Goal: Obtain resource: Obtain resource

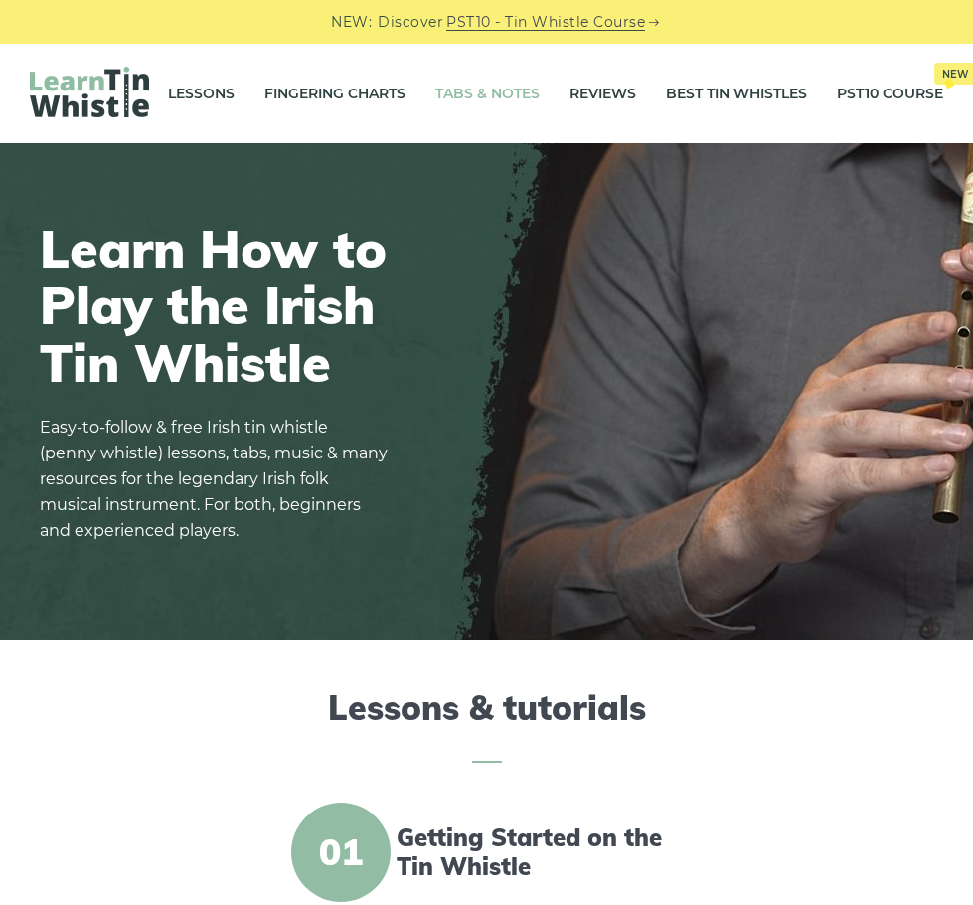
click at [489, 89] on link "Tabs & Notes" at bounding box center [487, 94] width 104 height 50
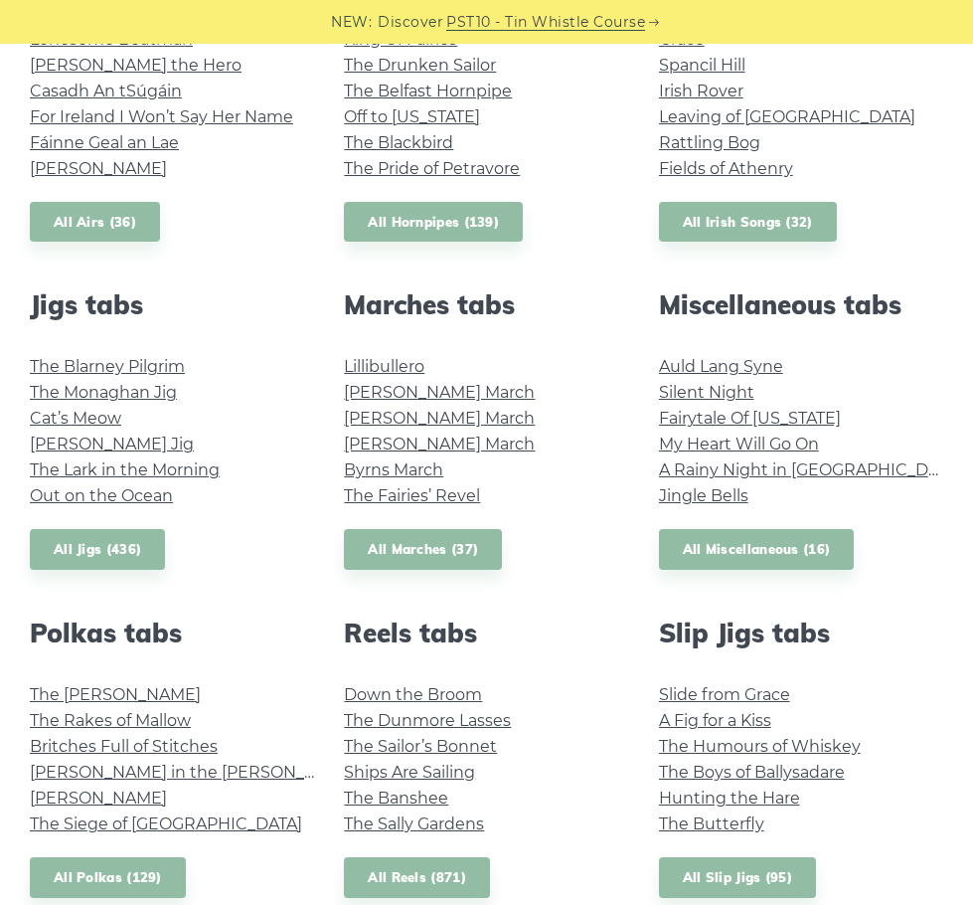
scroll to position [895, 0]
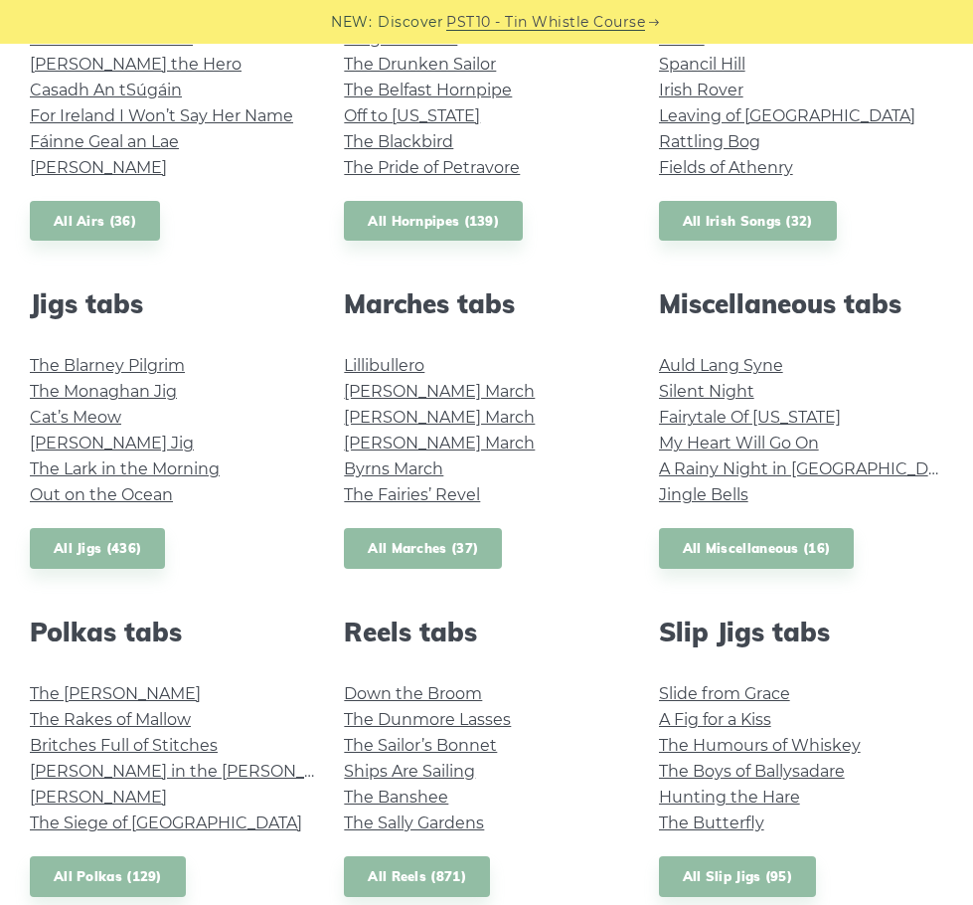
click at [435, 563] on link "All Marches (37)" at bounding box center [423, 548] width 158 height 41
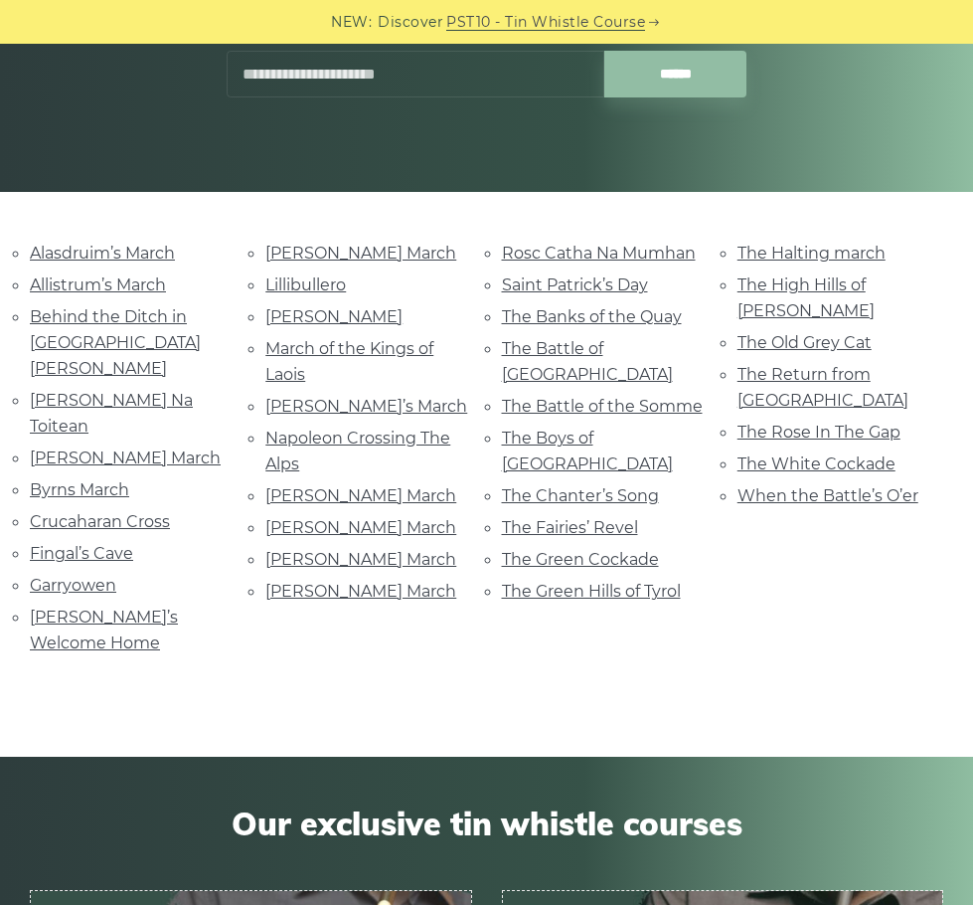
scroll to position [140, 0]
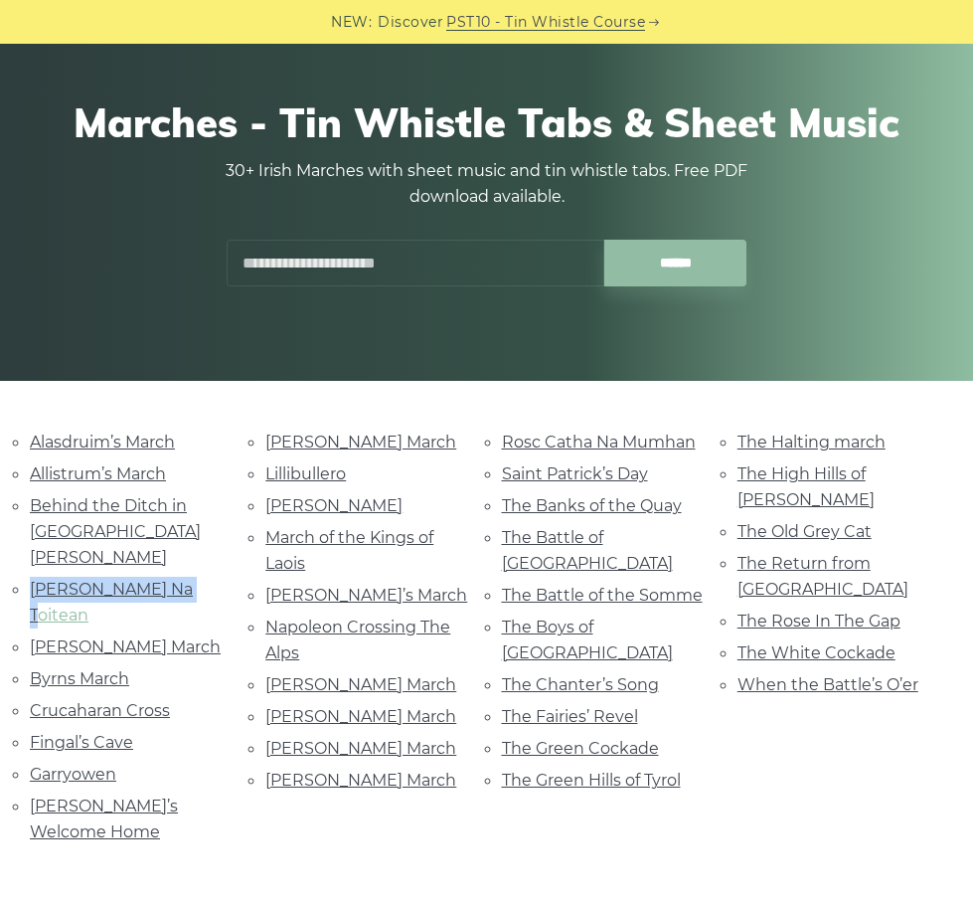
drag, startPoint x: 205, startPoint y: 570, endPoint x: 31, endPoint y: 572, distance: 174.0
click at [31, 576] on li "Bó Mhín Na Toitean" at bounding box center [133, 602] width 206 height 53
copy link "Bó Mhín Na Toitean"
